Goal: Task Accomplishment & Management: Manage account settings

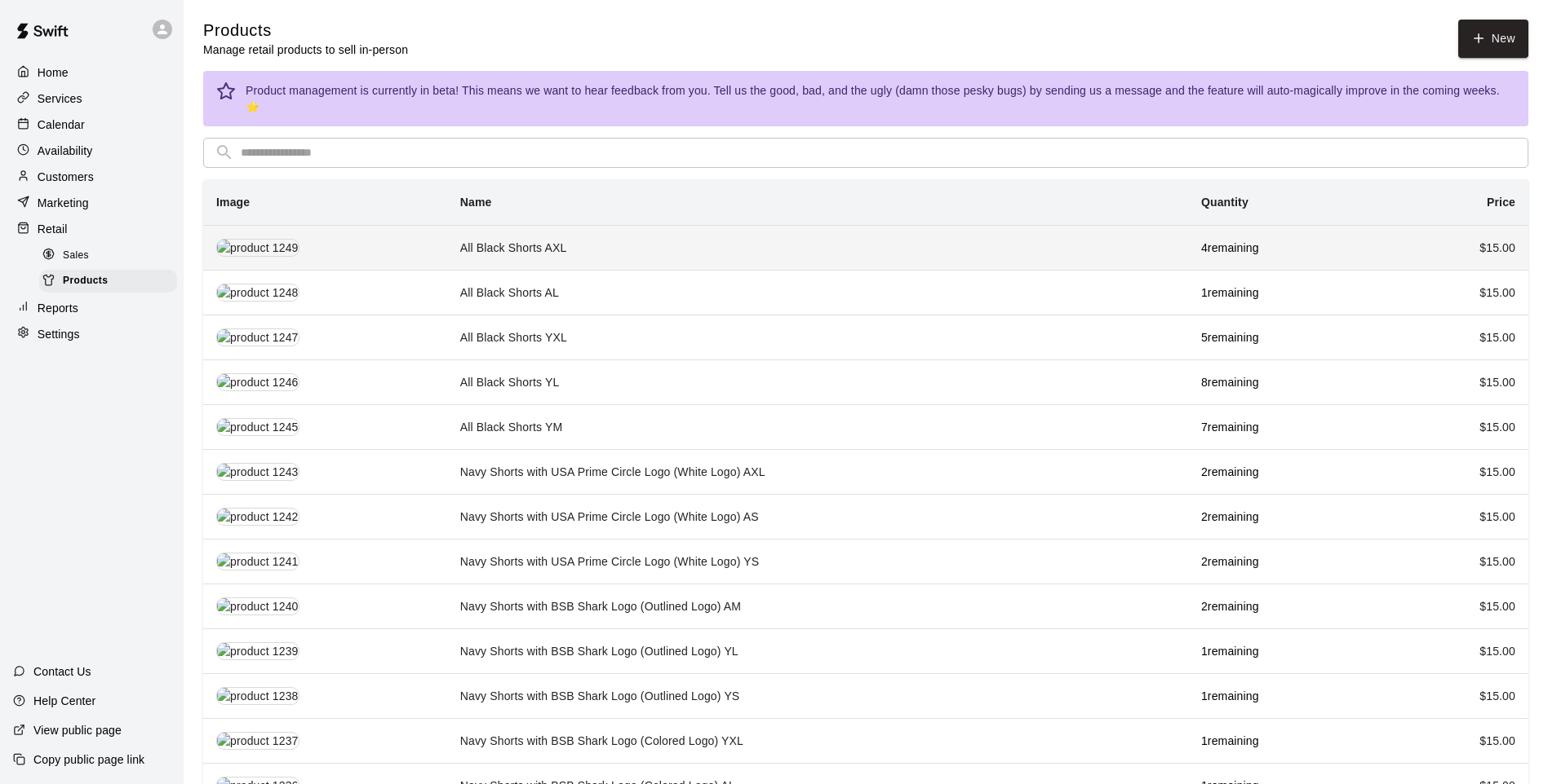
click at [643, 230] on td "All Black Shorts AXL" at bounding box center [817, 246] width 741 height 45
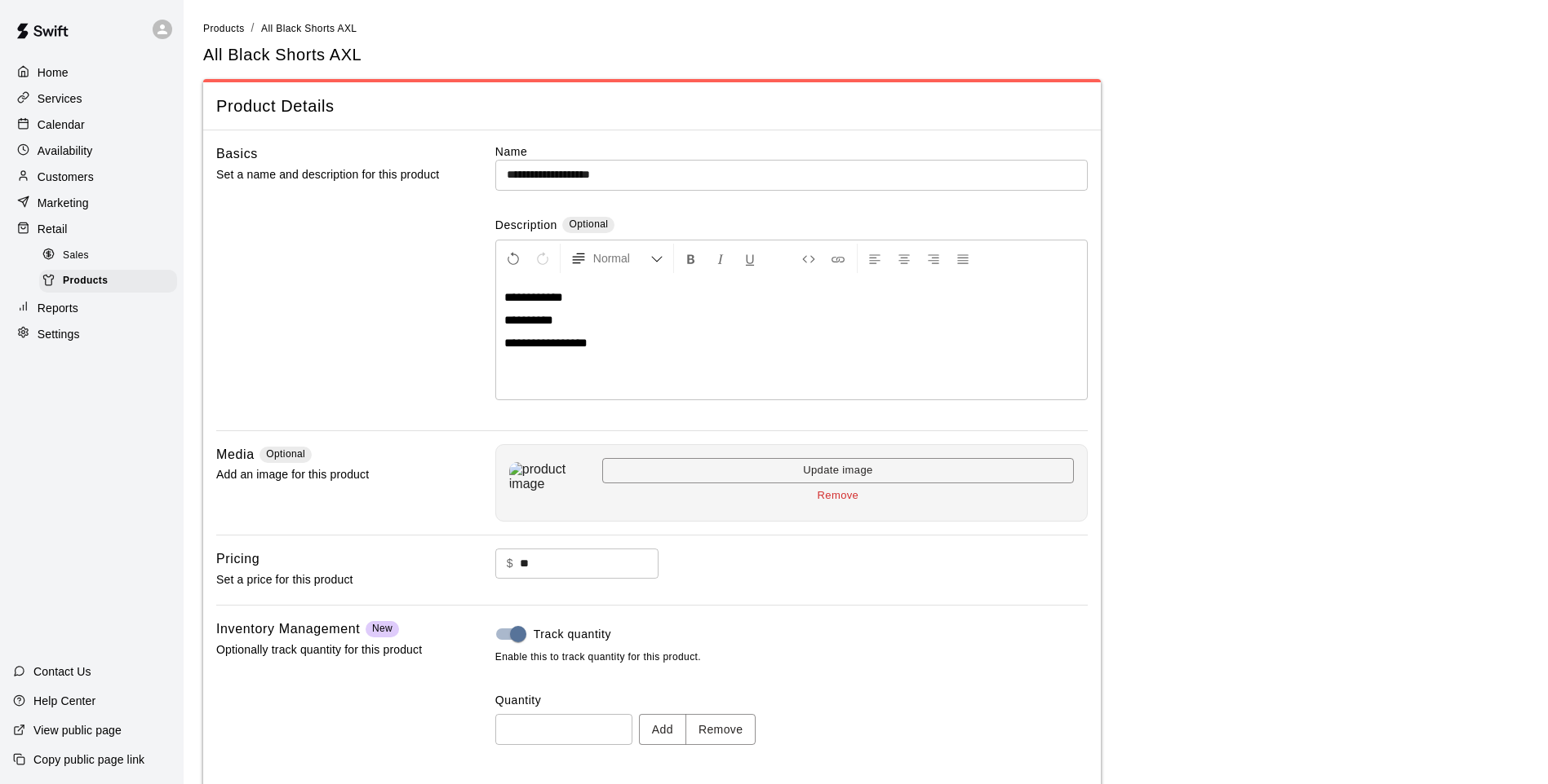
scroll to position [75, 0]
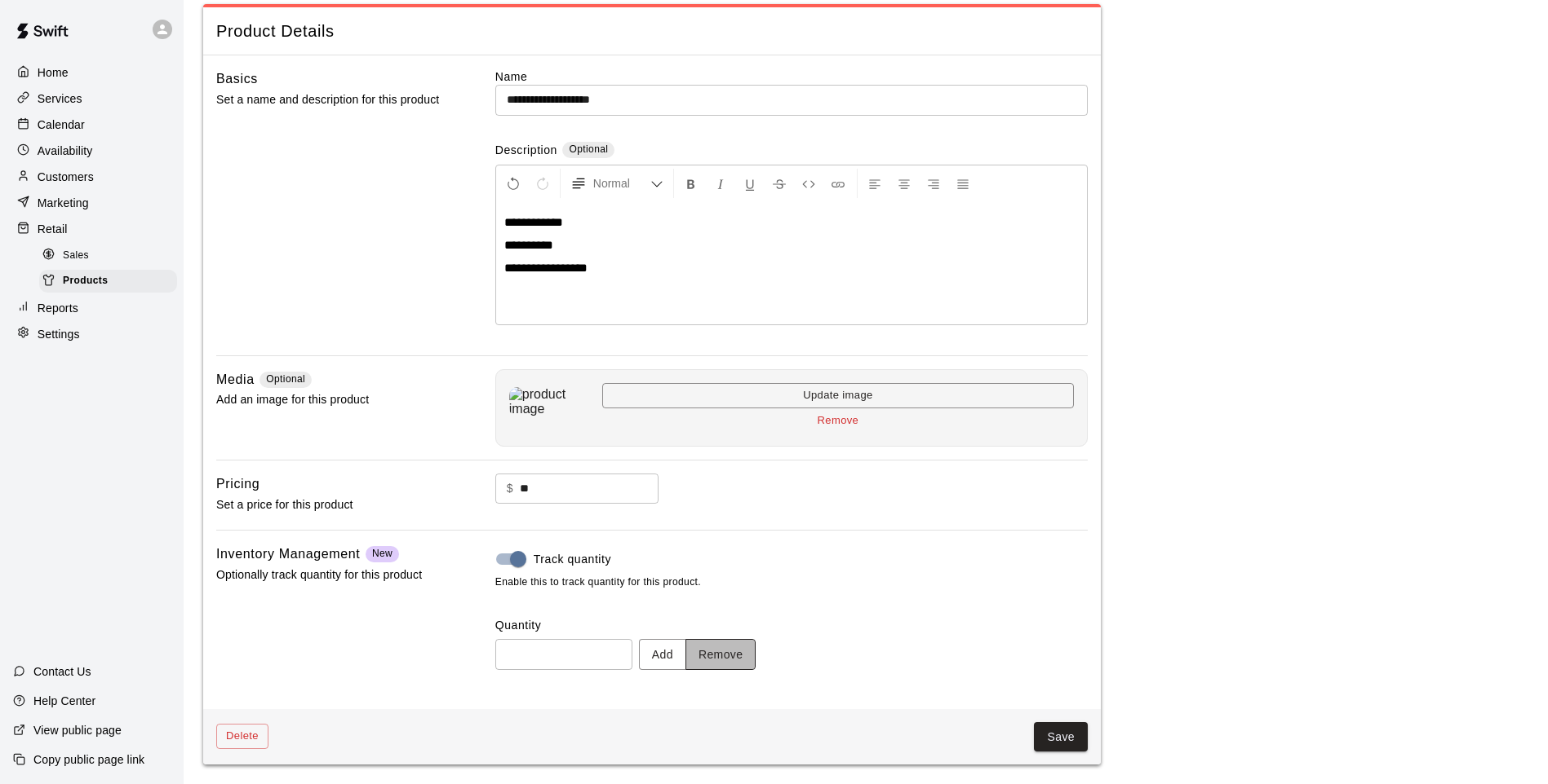
click at [734, 650] on button "Remove" at bounding box center [721, 654] width 71 height 31
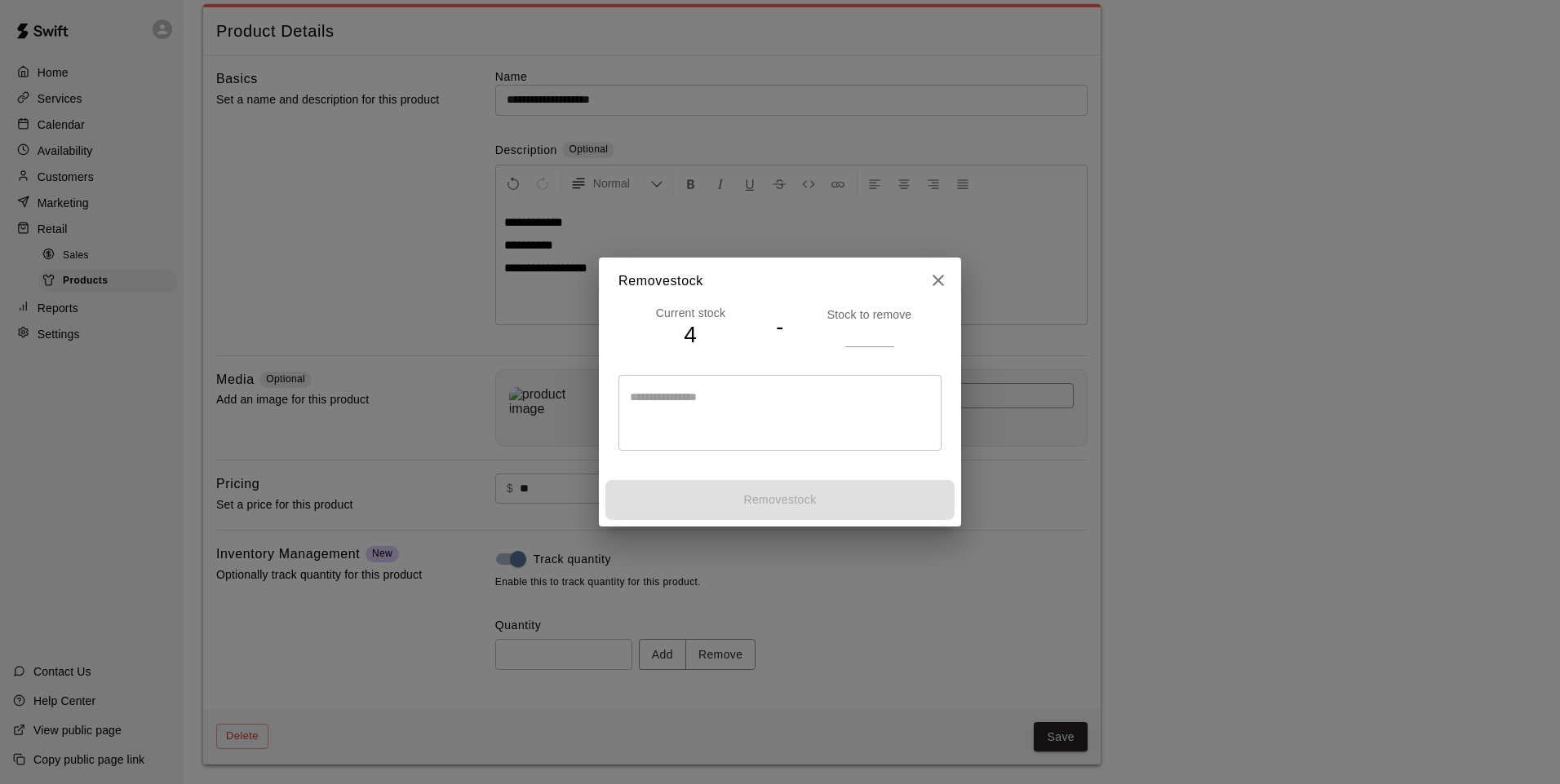
click at [852, 333] on input "number" at bounding box center [870, 334] width 49 height 24
click at [920, 287] on h2 "Remove stock" at bounding box center [780, 281] width 362 height 47
drag, startPoint x: 950, startPoint y: 280, endPoint x: 941, endPoint y: 287, distance: 11.4
click at [946, 282] on button "close" at bounding box center [937, 280] width 32 height 32
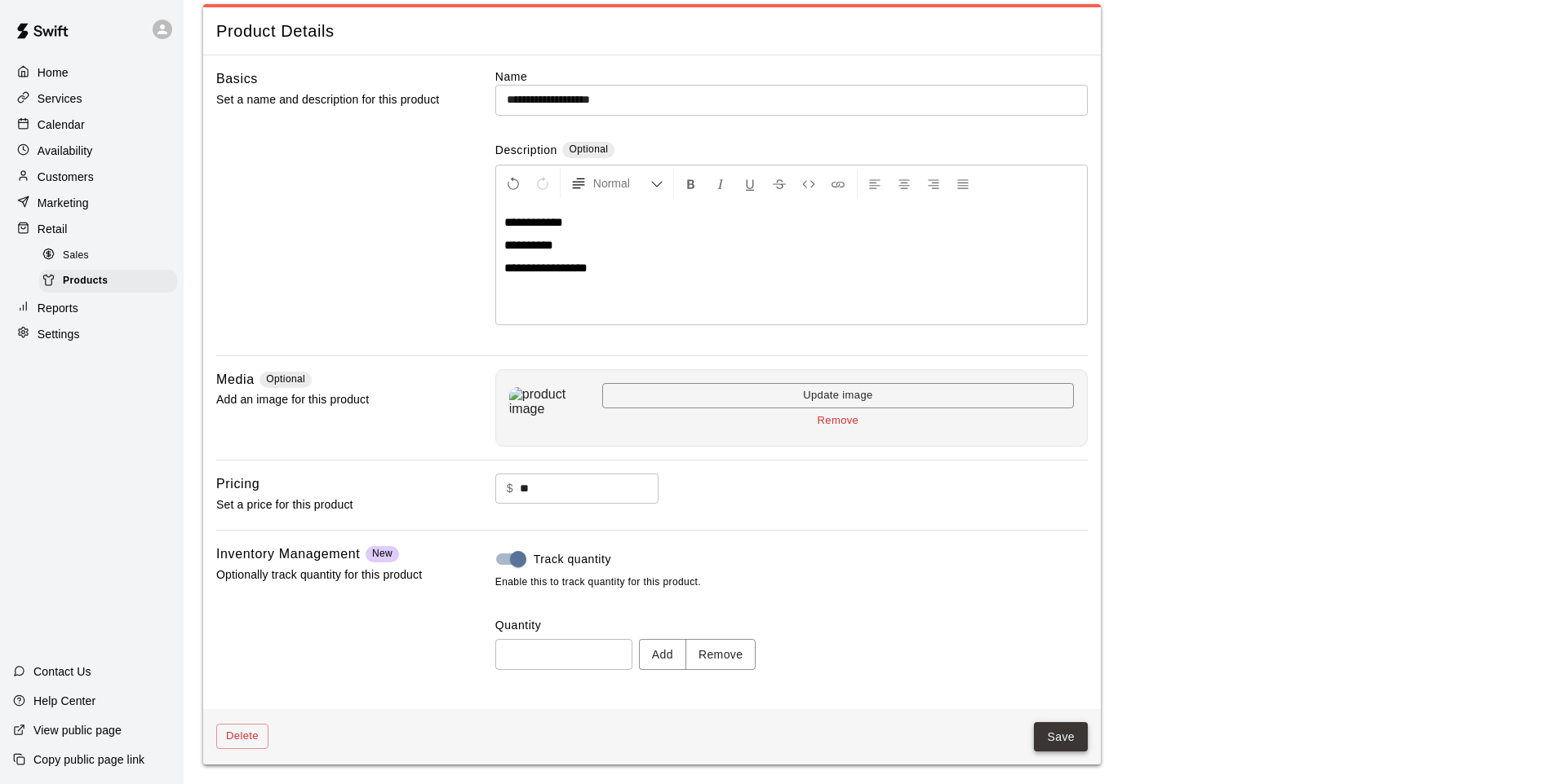
click at [1070, 734] on button "Save" at bounding box center [1061, 738] width 54 height 31
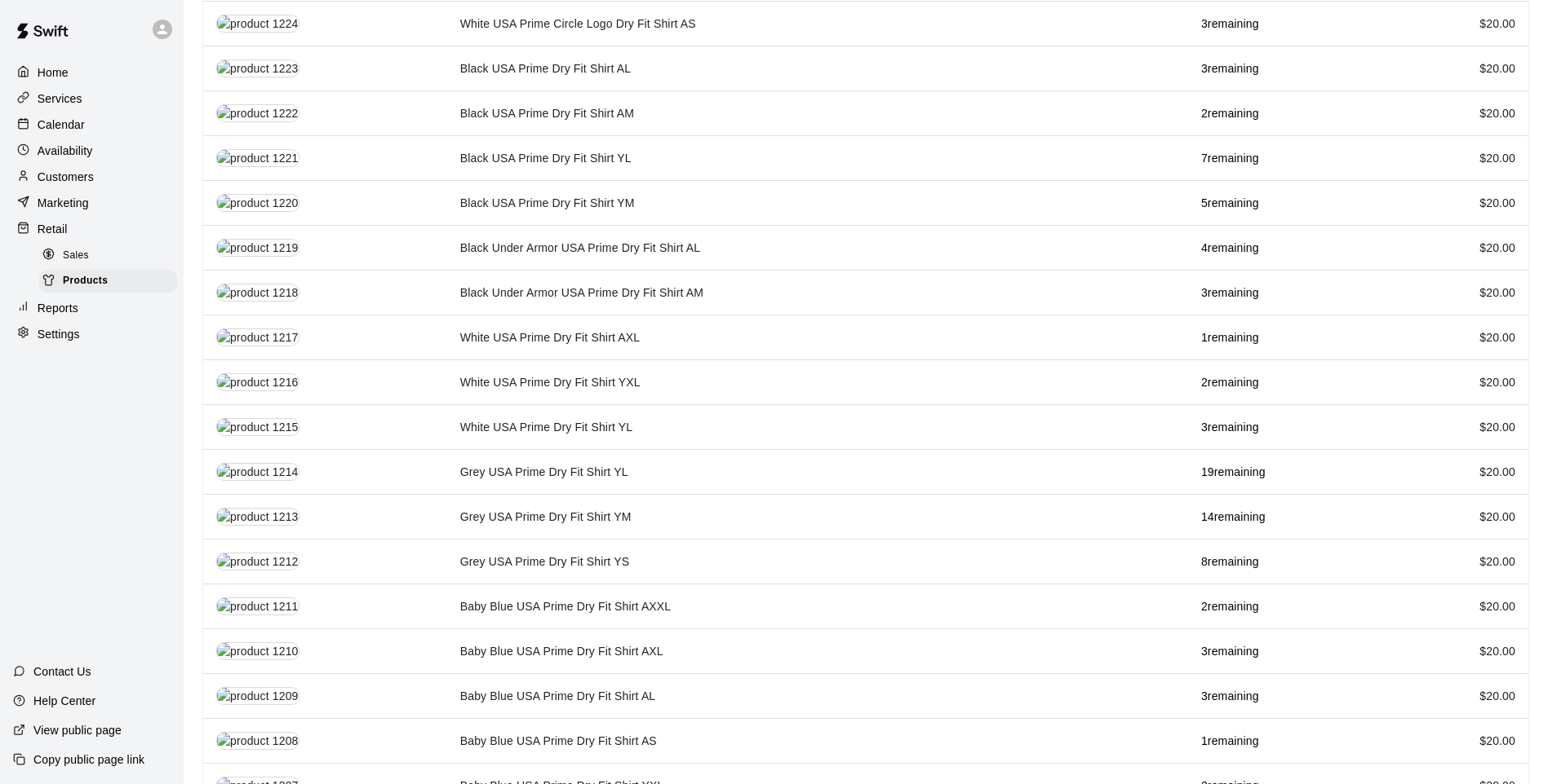
scroll to position [1452, 0]
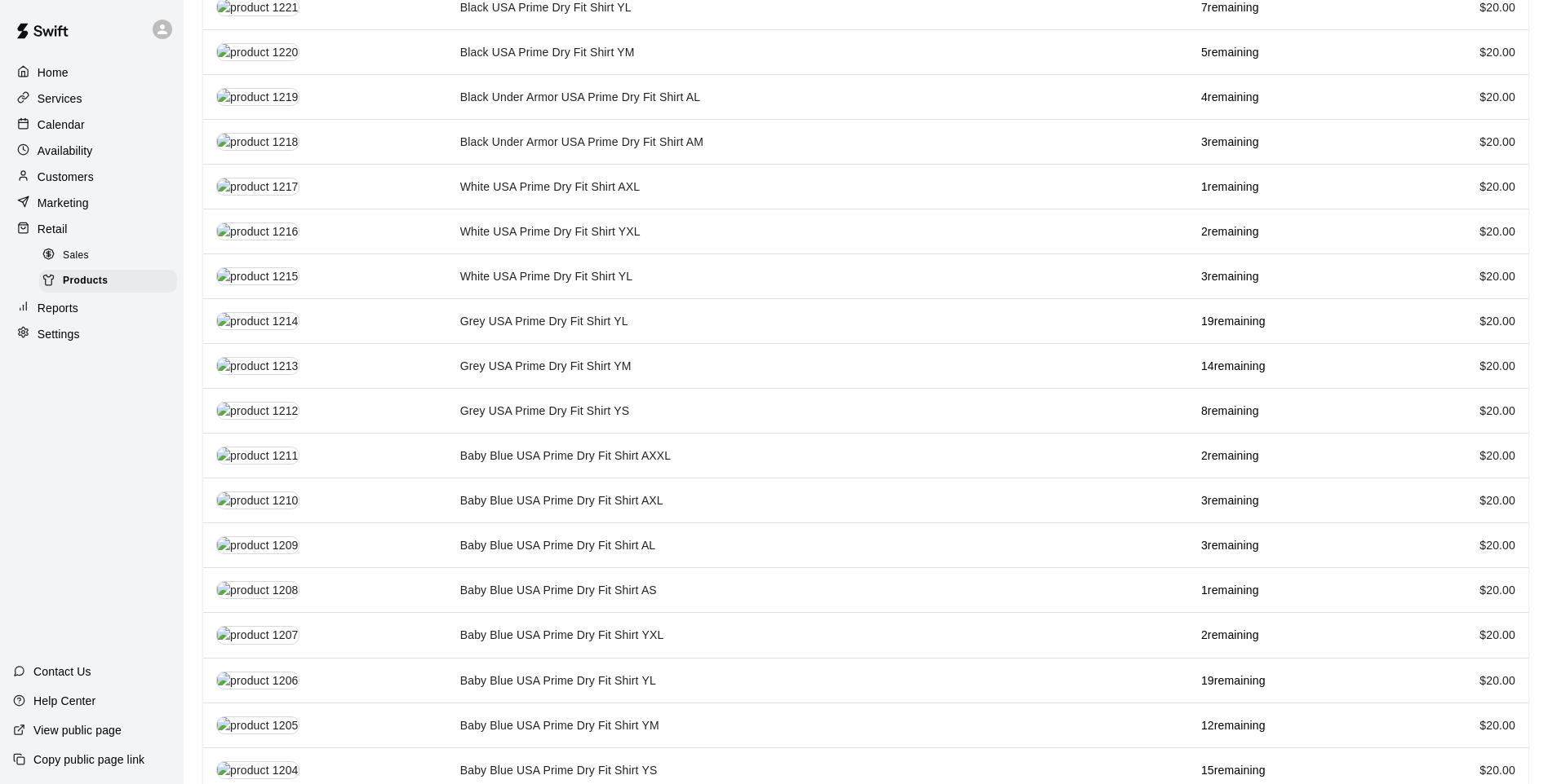
click at [66, 261] on span "Sales" at bounding box center [76, 256] width 26 height 17
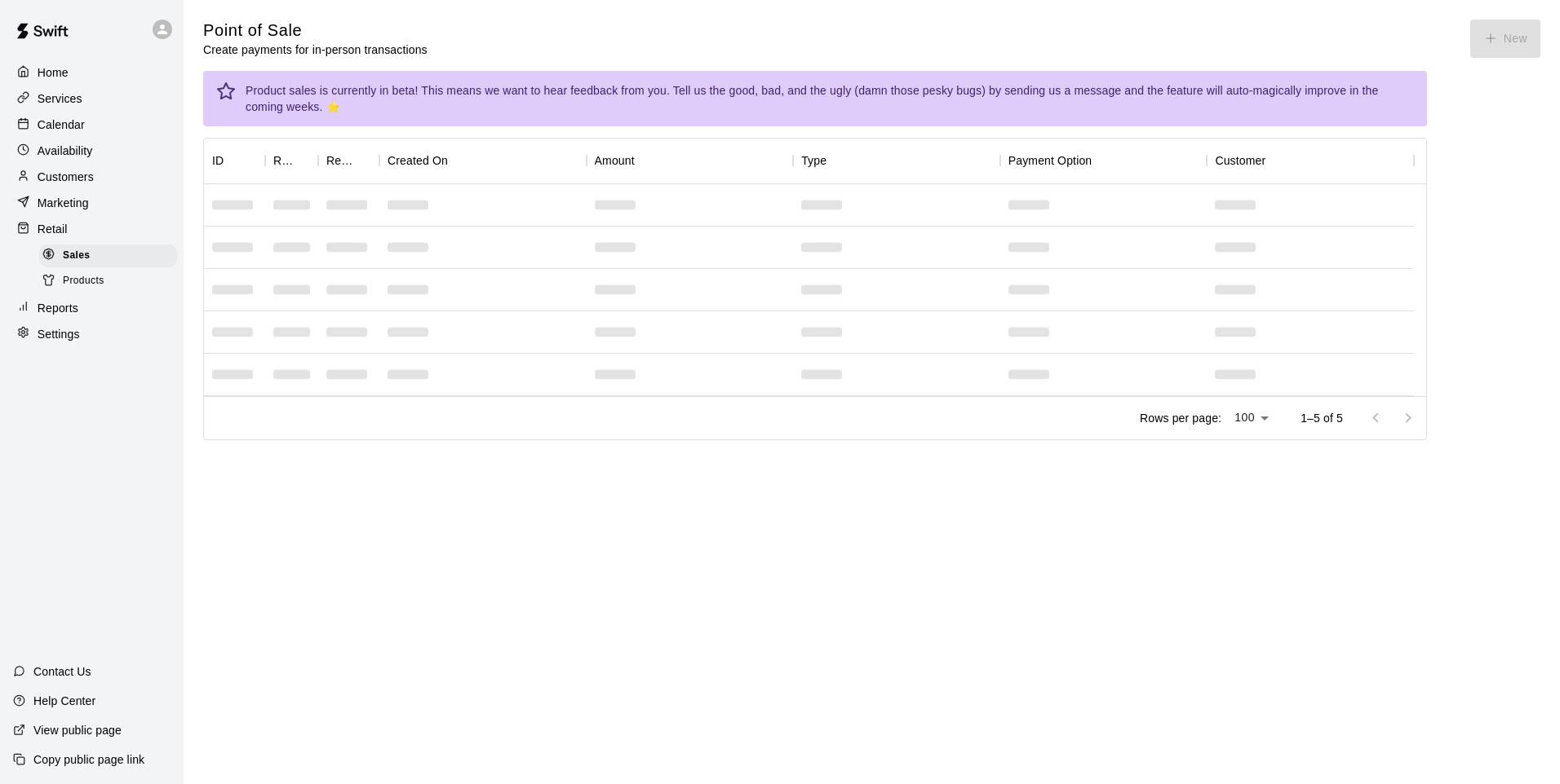
click at [1494, 27] on div "Point of Sale Create payments for in-person transactions New" at bounding box center [871, 38] width 1337 height 38
click at [1004, 103] on div "Product sales is currently in beta! This means we want to hear feedback from yo…" at bounding box center [830, 99] width 1168 height 45
click at [157, 293] on div "Products" at bounding box center [108, 281] width 138 height 23
